Goal: Task Accomplishment & Management: Manage account settings

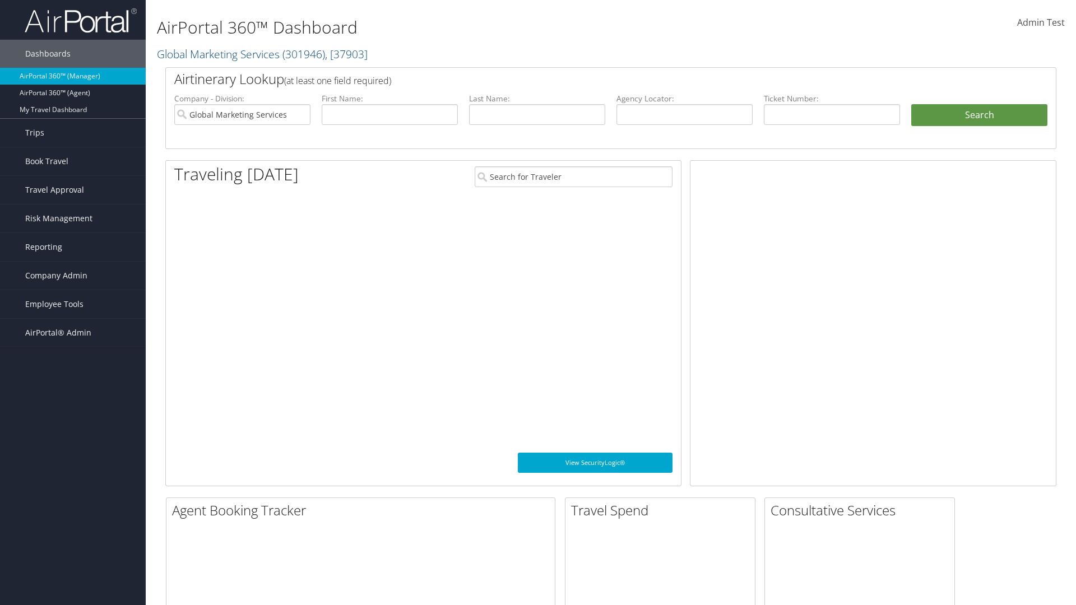
click at [73, 276] on span "Company Admin" at bounding box center [56, 276] width 62 height 28
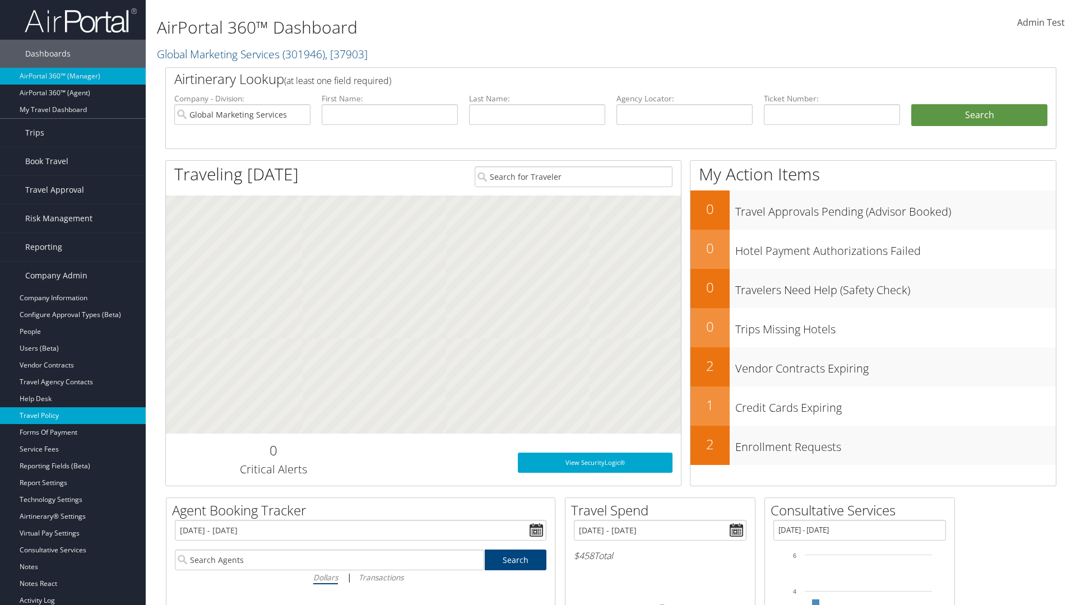
click at [73, 416] on link "Travel Policy" at bounding box center [73, 416] width 146 height 17
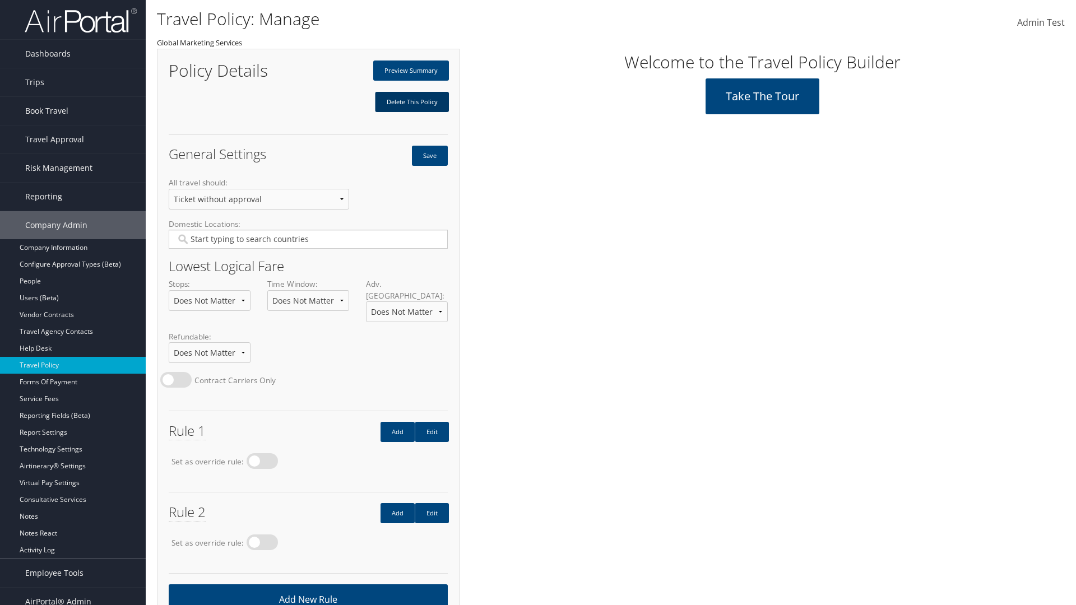
click at [411, 102] on link "Delete This Policy" at bounding box center [412, 102] width 74 height 20
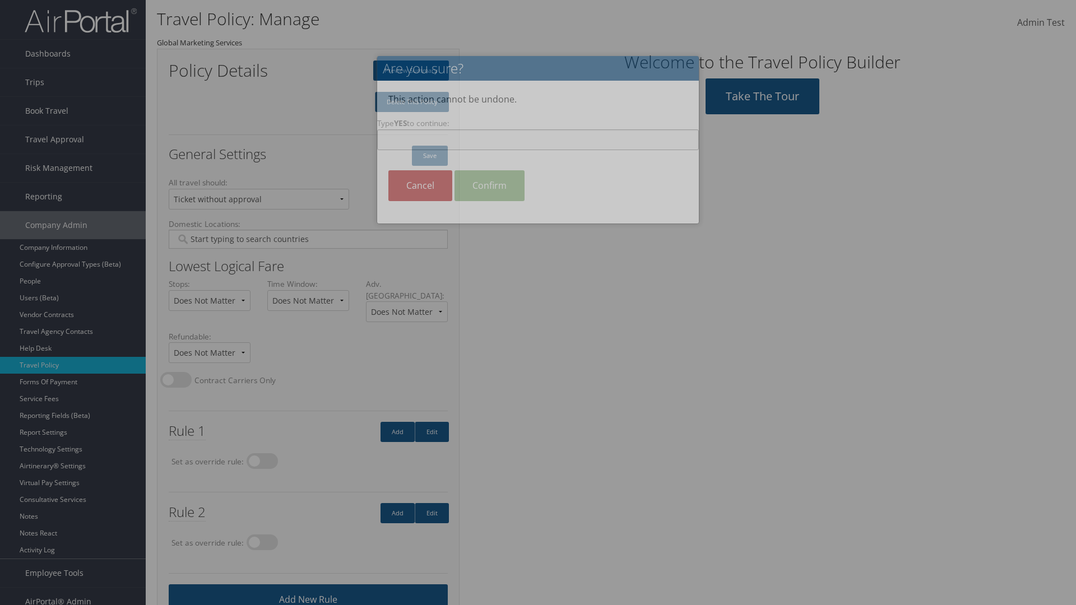
click at [538, 140] on input "Type YES to continue:" at bounding box center [538, 139] width 322 height 21
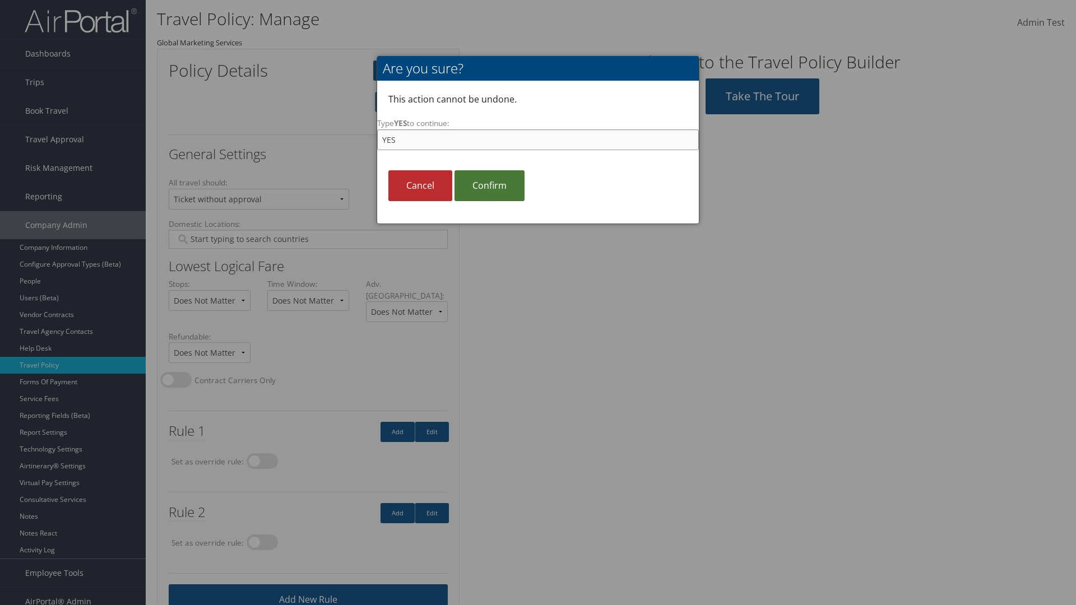
type input "YES"
click at [489, 186] on link "Confirm" at bounding box center [490, 185] width 70 height 31
